Goal: Check status

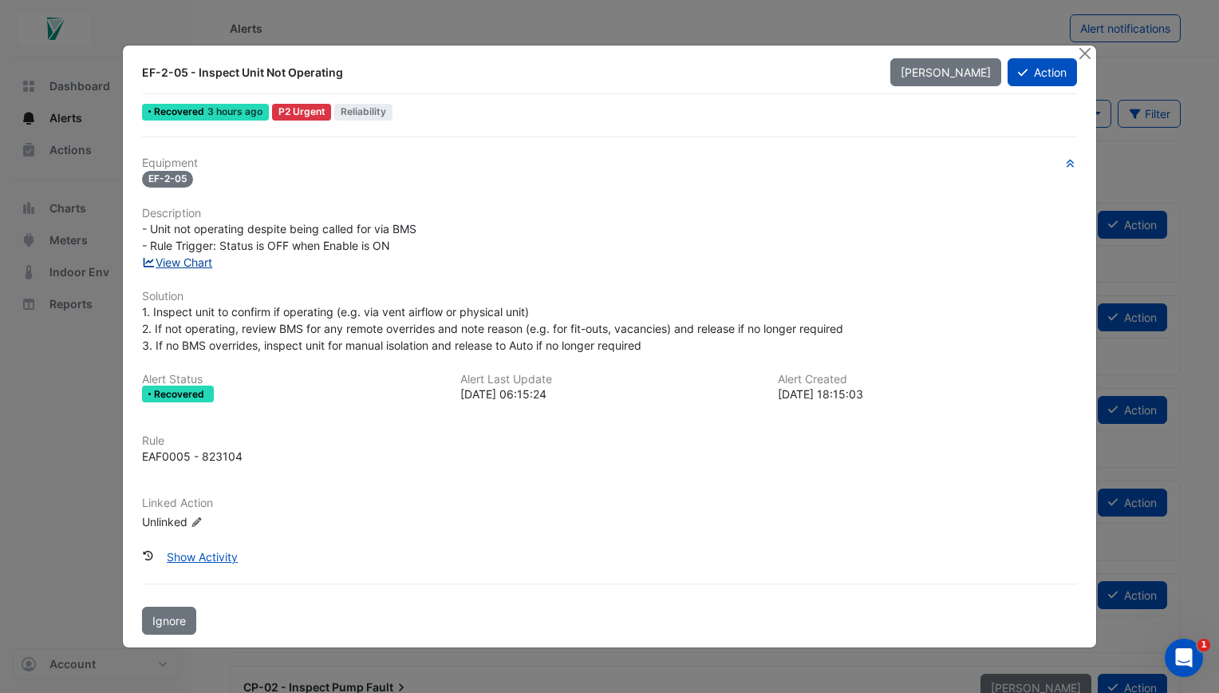
click at [191, 265] on link "View Chart" at bounding box center [177, 262] width 71 height 14
